Goal: Task Accomplishment & Management: Manage account settings

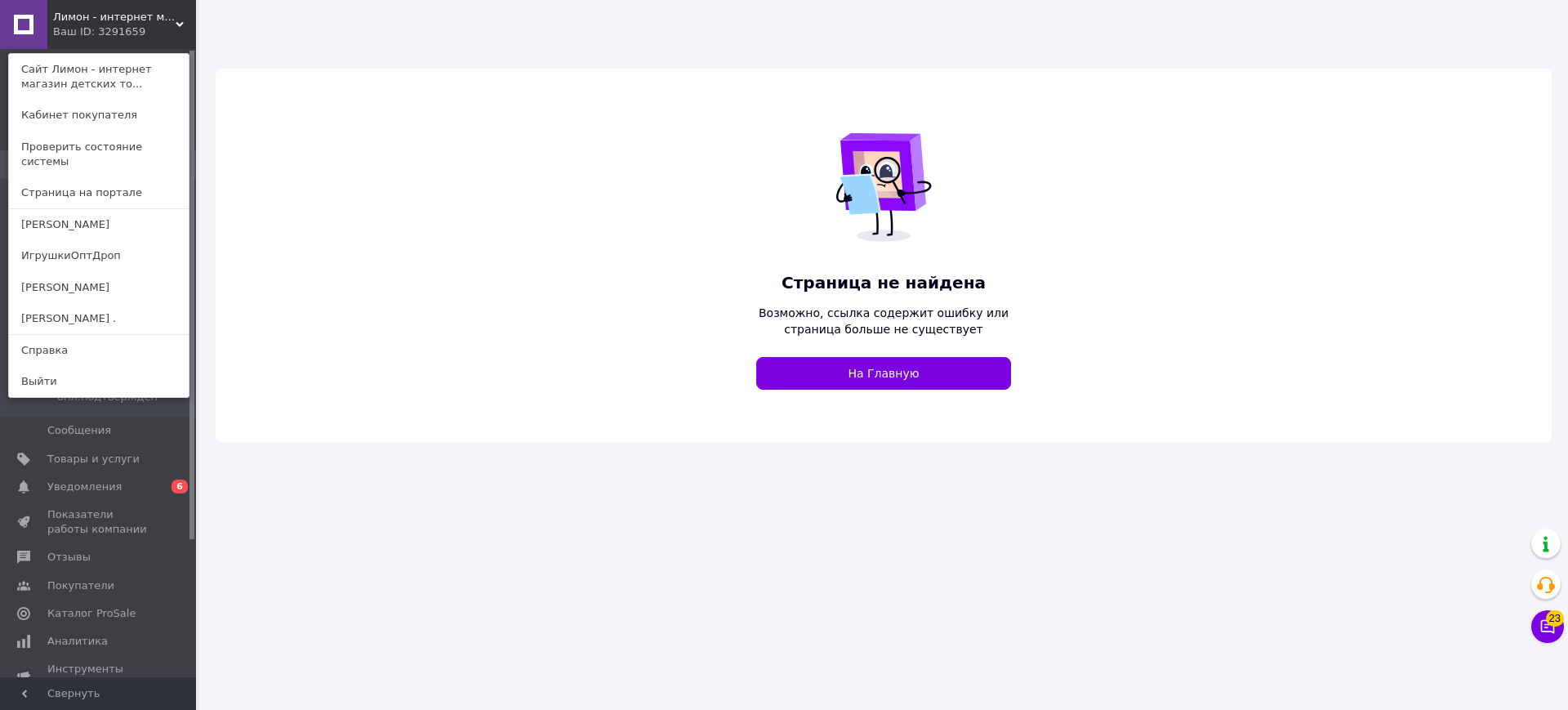
drag, startPoint x: 130, startPoint y: 253, endPoint x: 148, endPoint y: 229, distance: 30.0
click at [130, 252] on link "ИгрушкиОптДроп" at bounding box center [99, 255] width 180 height 31
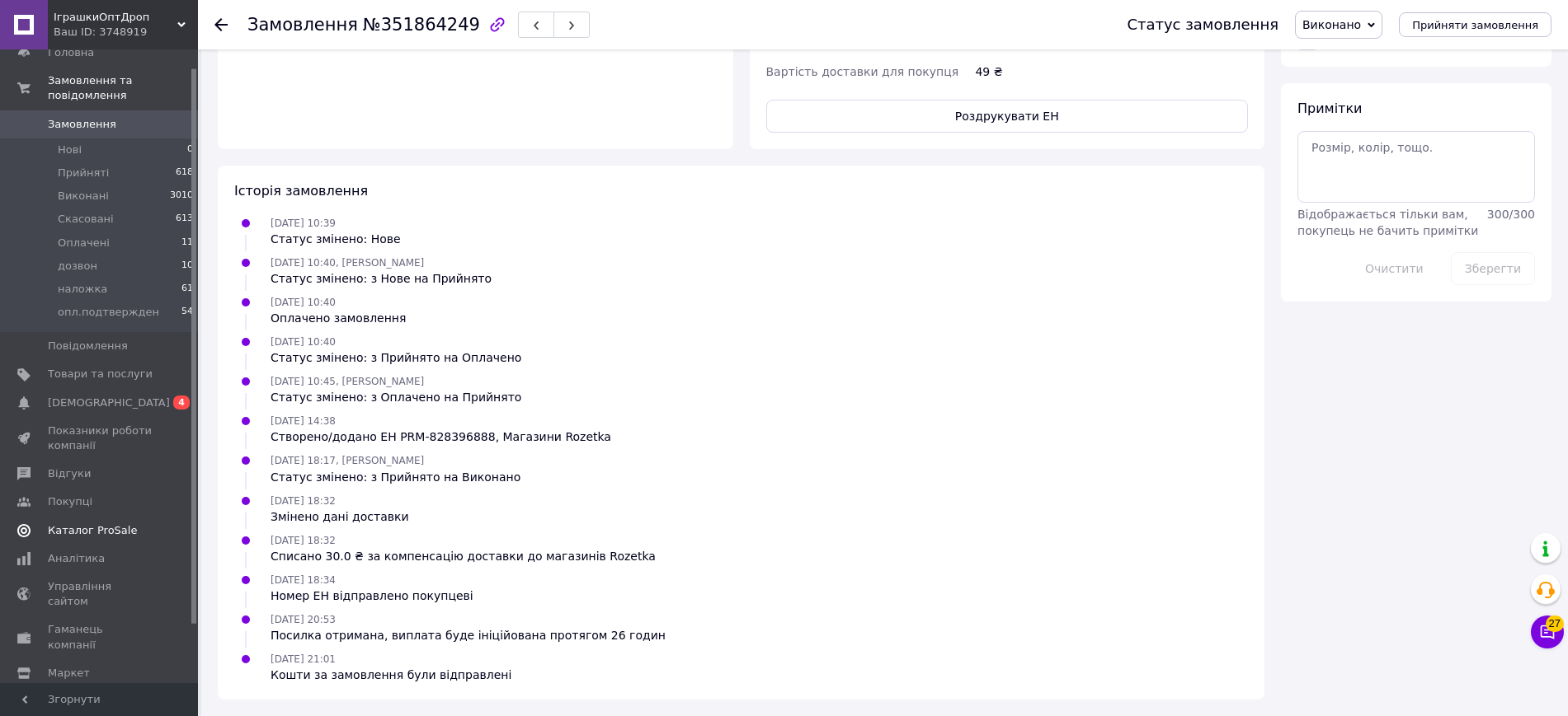
scroll to position [87, 0]
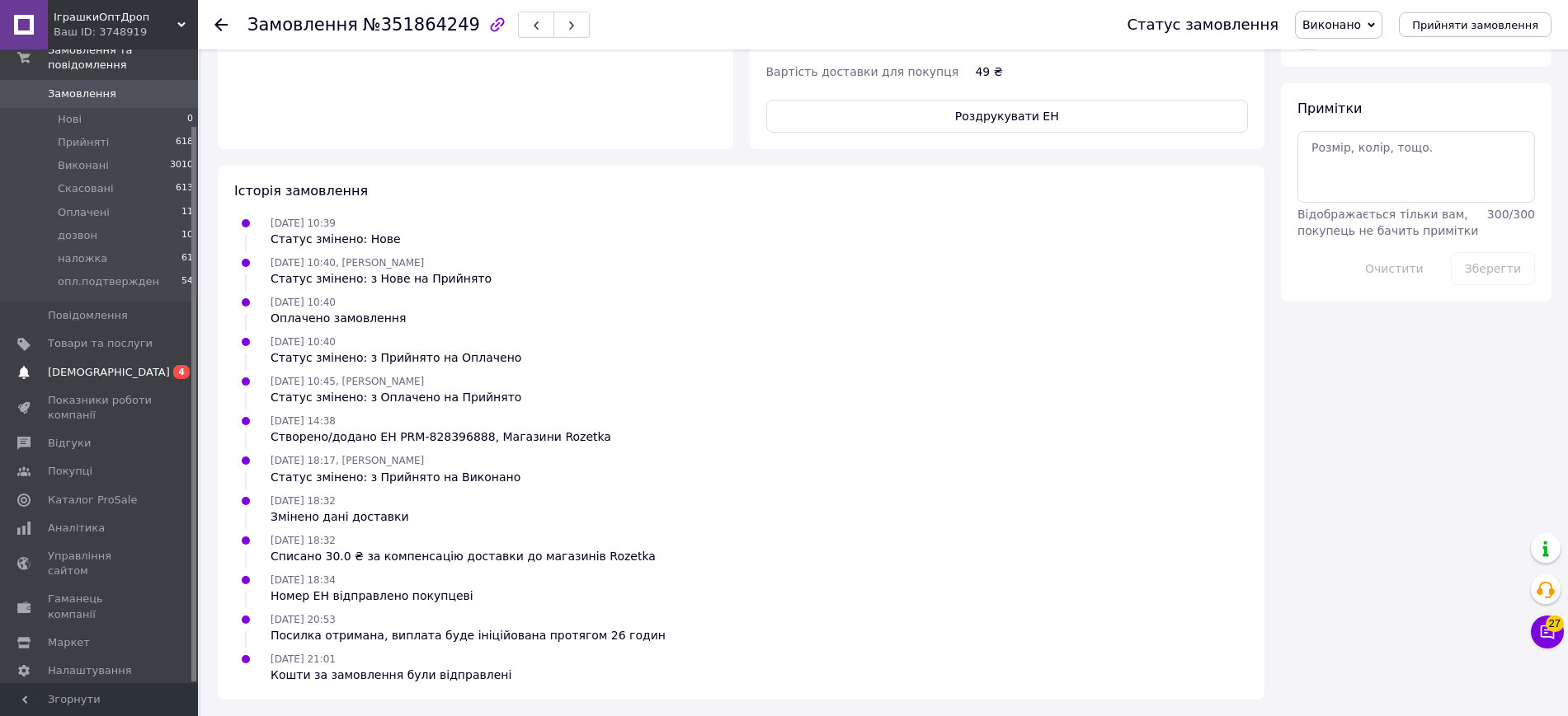
click at [180, 365] on span "4" at bounding box center [181, 372] width 16 height 14
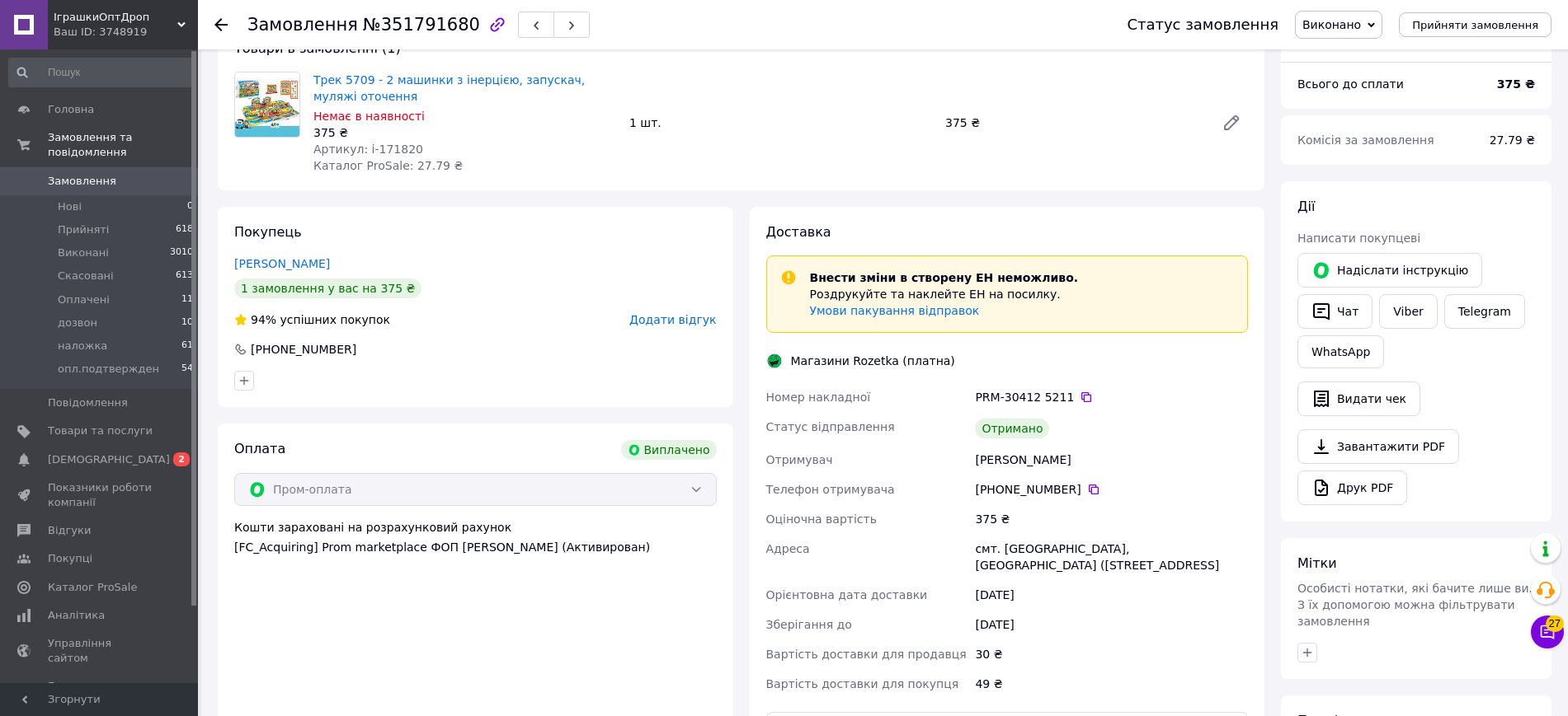
scroll to position [115, 0]
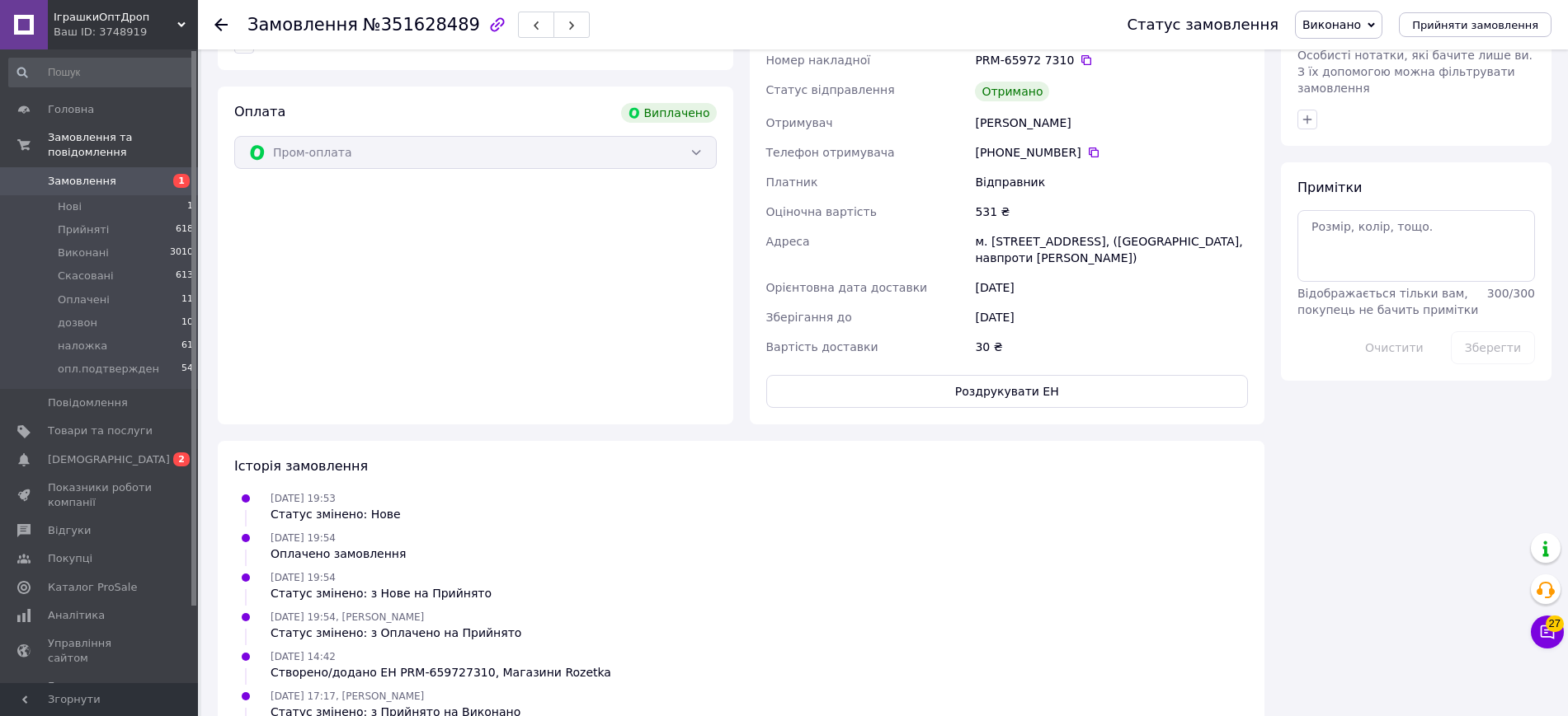
scroll to position [881, 0]
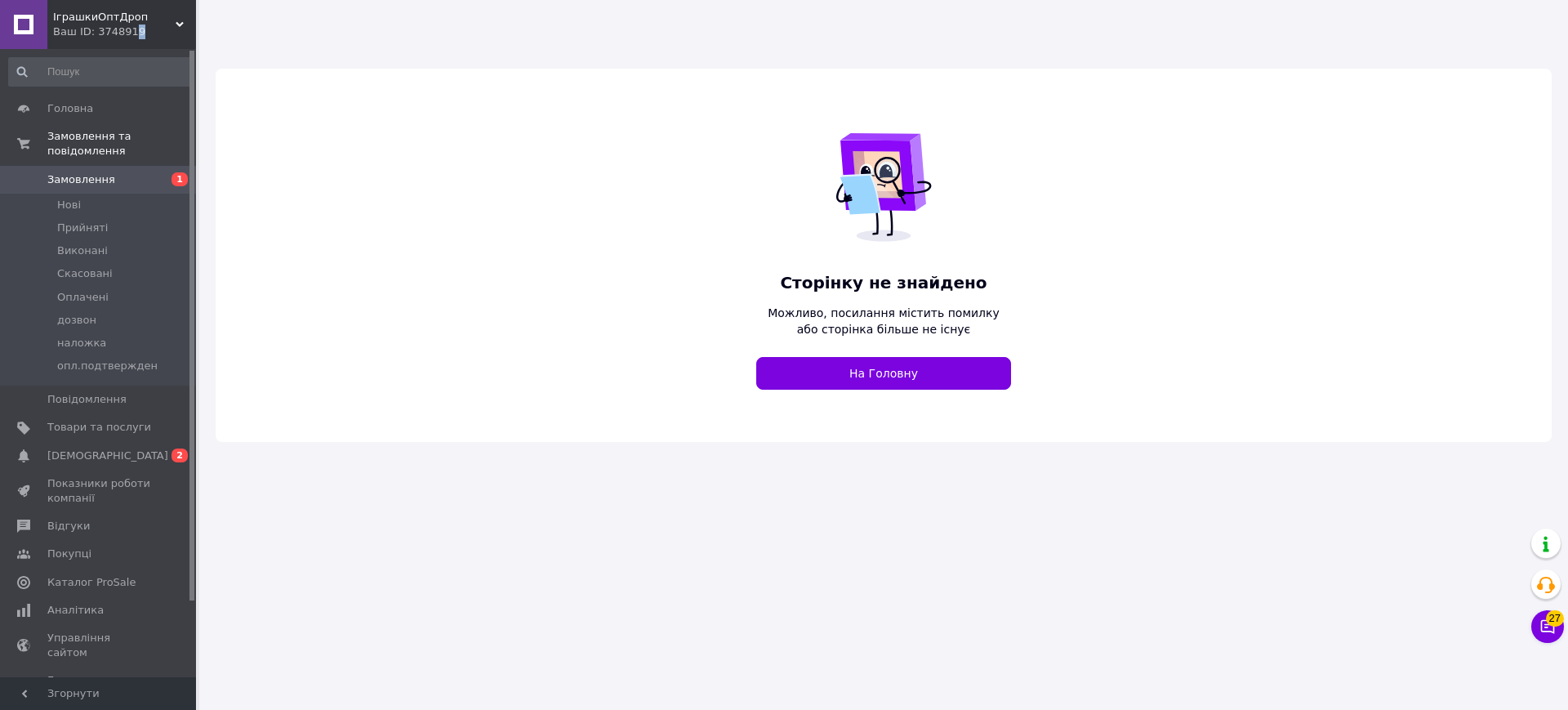
click at [130, 34] on div "Ваш ID: 3748919" at bounding box center [125, 31] width 143 height 14
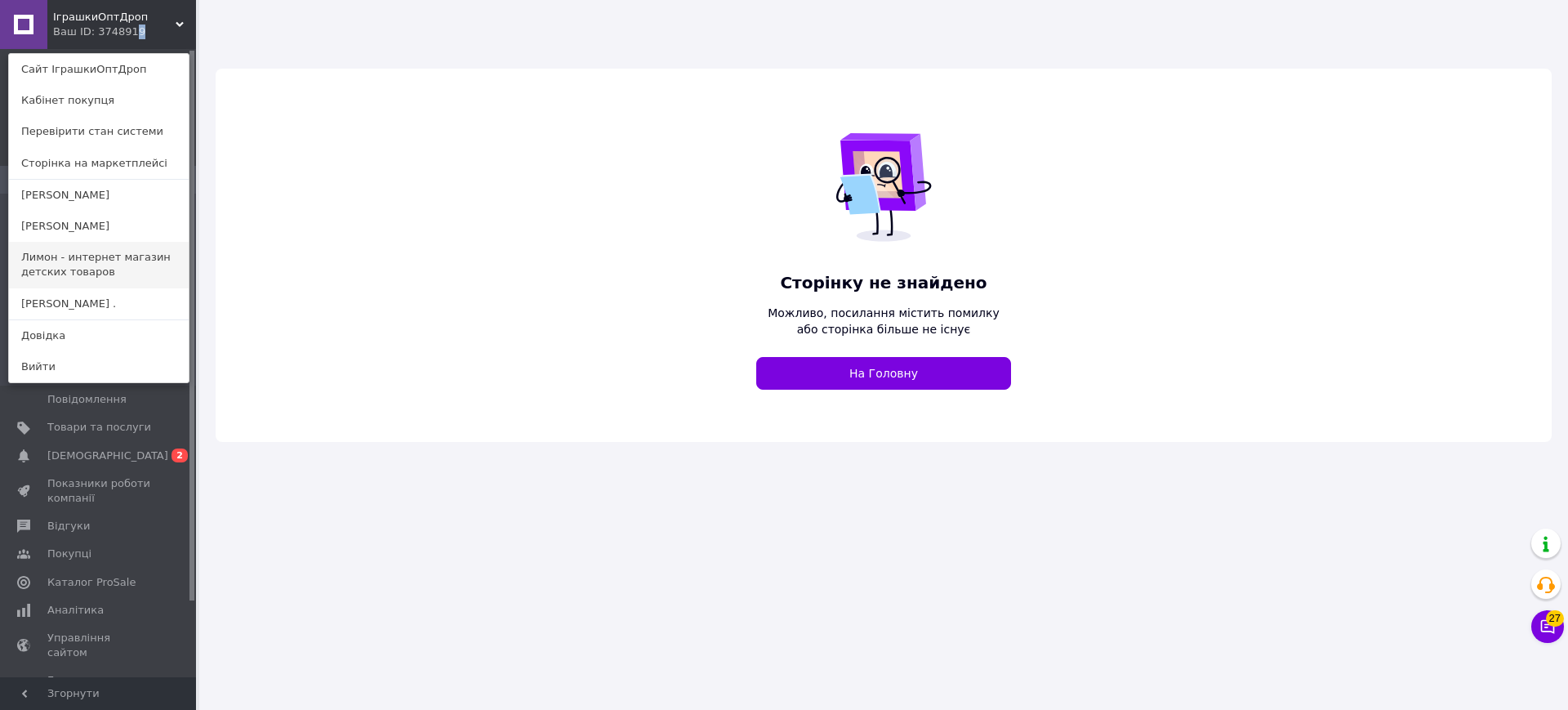
click at [121, 250] on link "Лимон - интернет магазин детских товаров" at bounding box center [99, 264] width 180 height 45
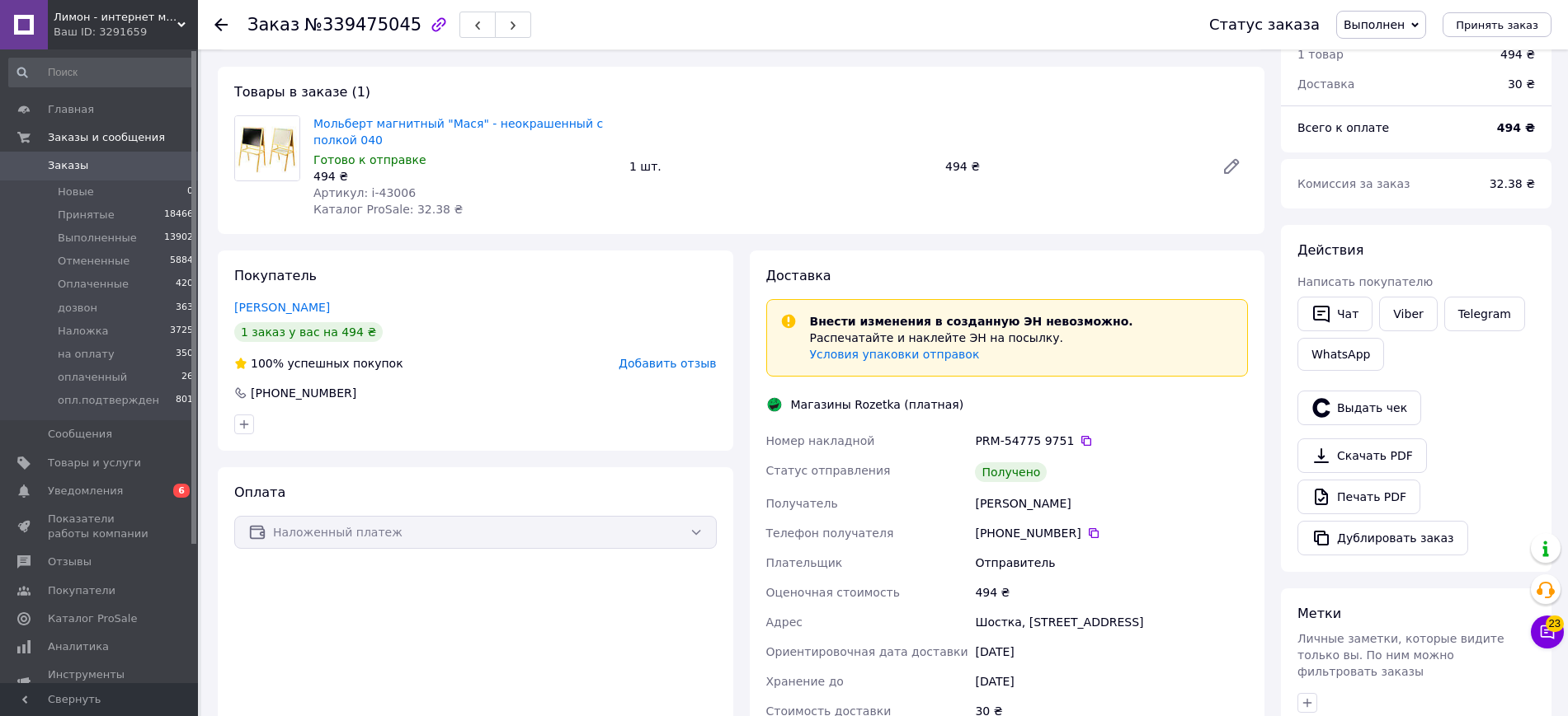
scroll to position [470, 0]
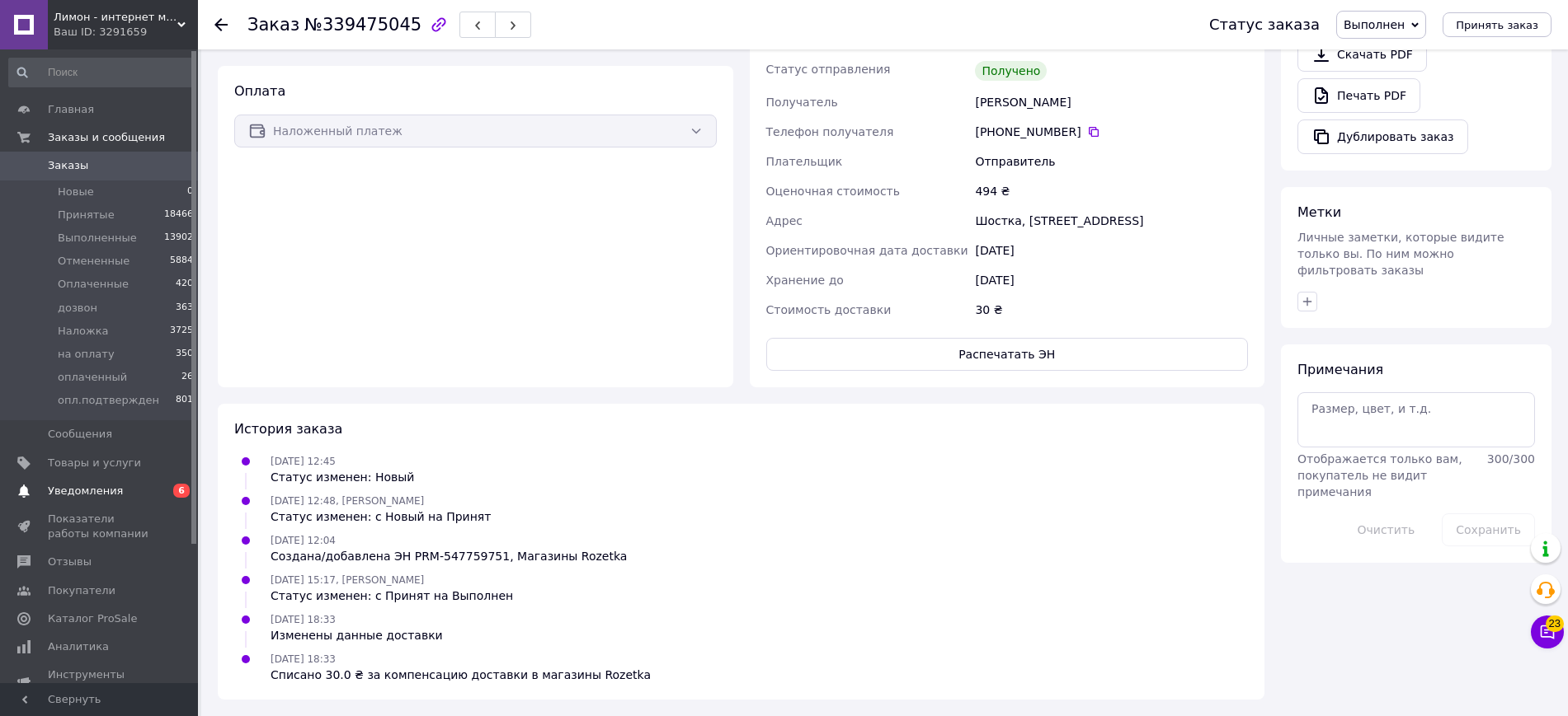
click at [167, 494] on span "0 6" at bounding box center [175, 491] width 45 height 14
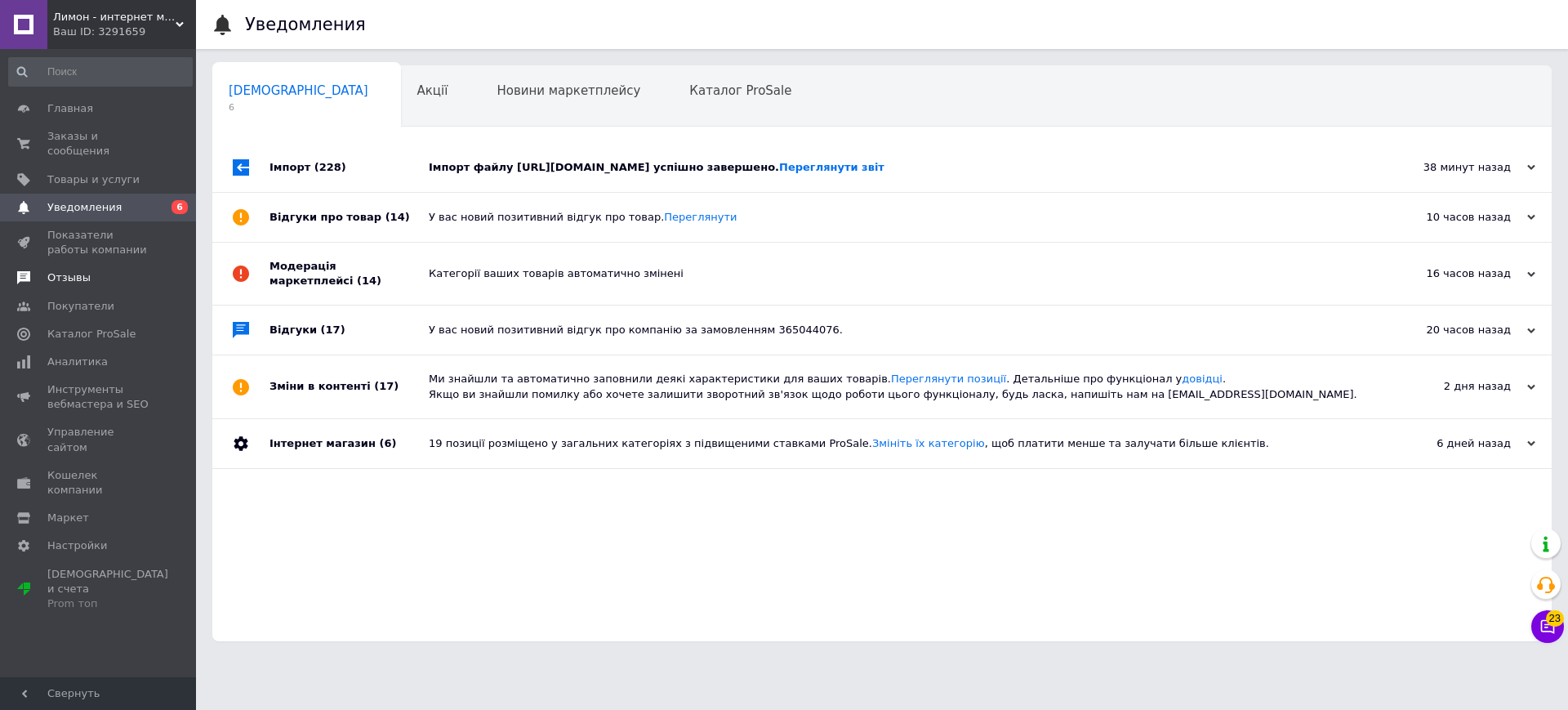
click at [113, 264] on link "Отзывы" at bounding box center [100, 277] width 201 height 28
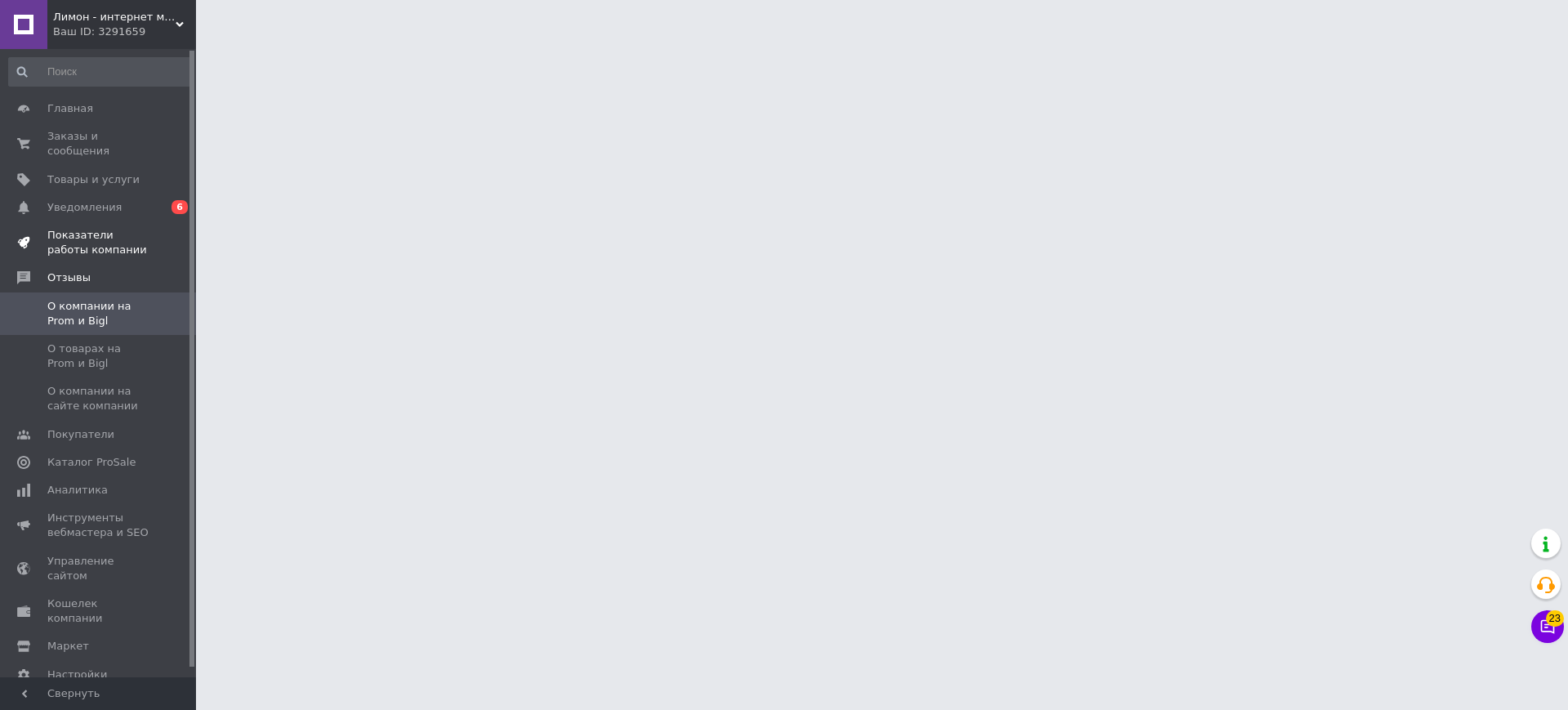
click at [114, 229] on span "Показатели работы компании" at bounding box center [98, 243] width 104 height 29
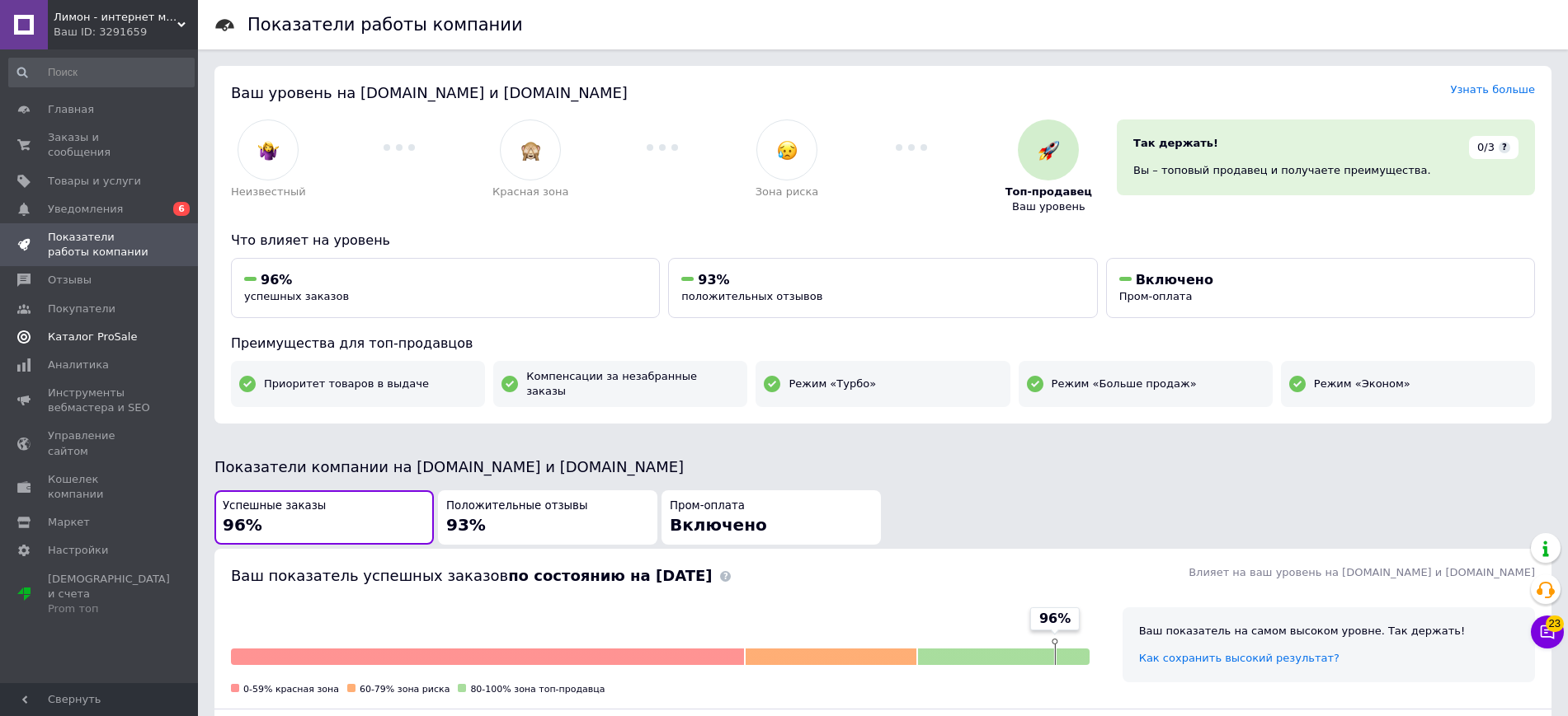
click at [110, 330] on span "Каталог ProSale" at bounding box center [92, 336] width 89 height 14
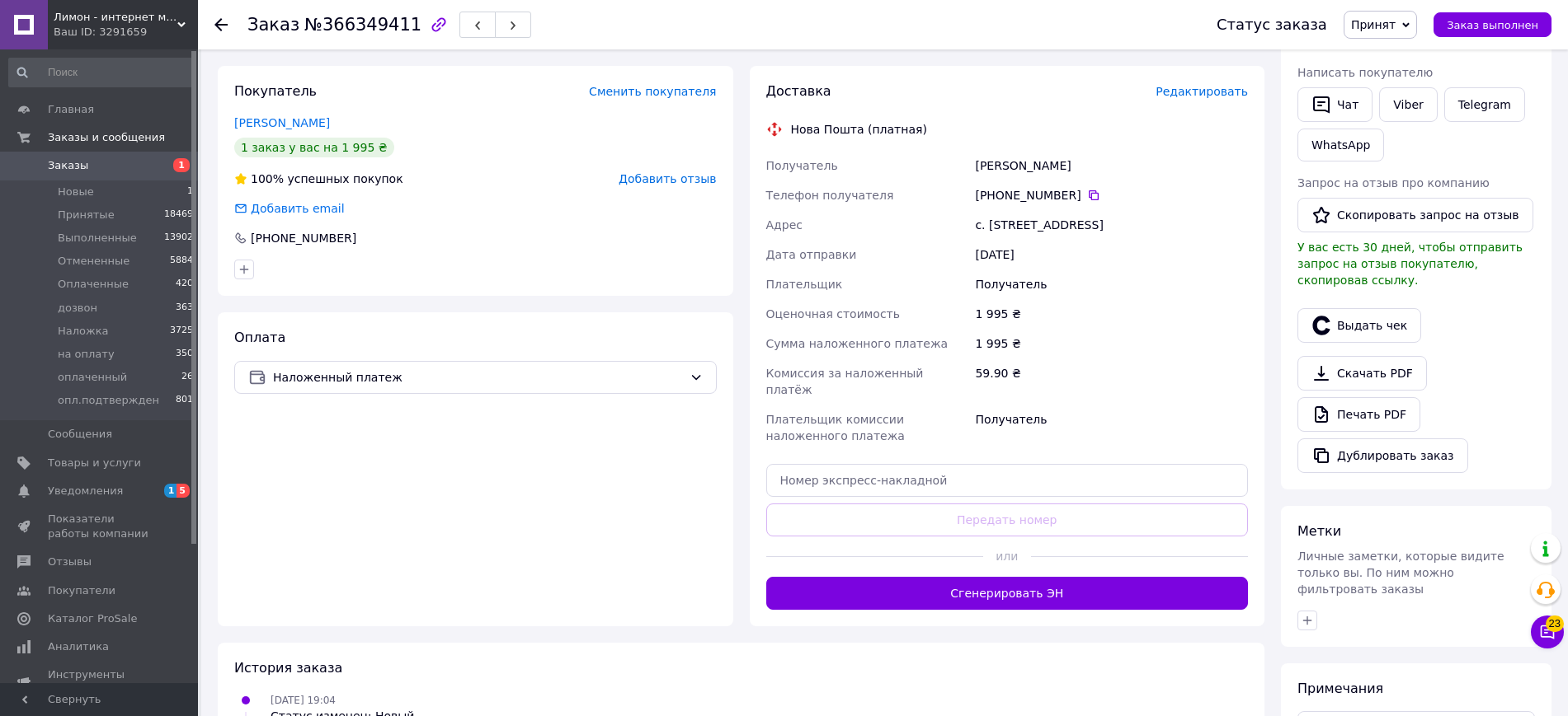
scroll to position [44, 0]
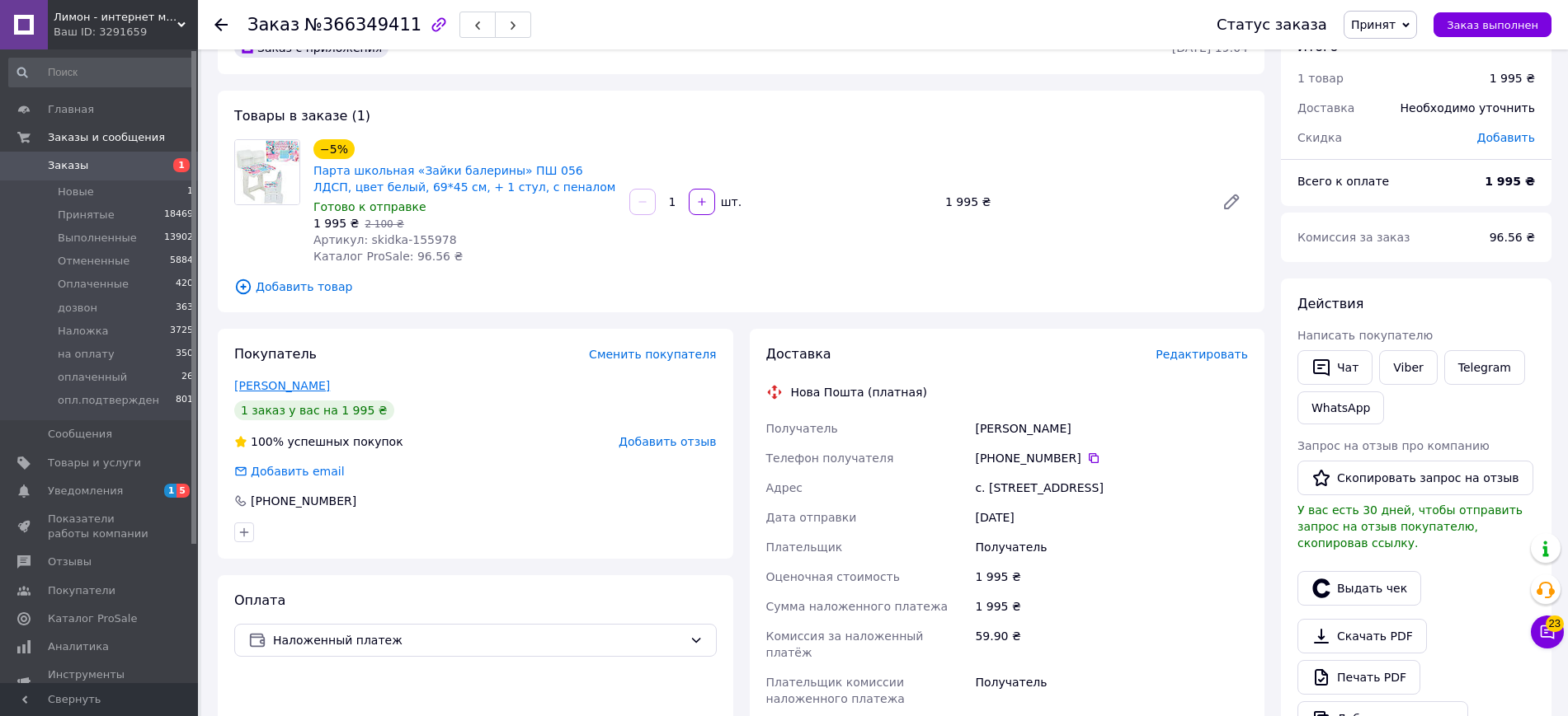
click at [295, 392] on link "[PERSON_NAME]" at bounding box center [282, 386] width 96 height 14
